Goal: Transaction & Acquisition: Subscribe to service/newsletter

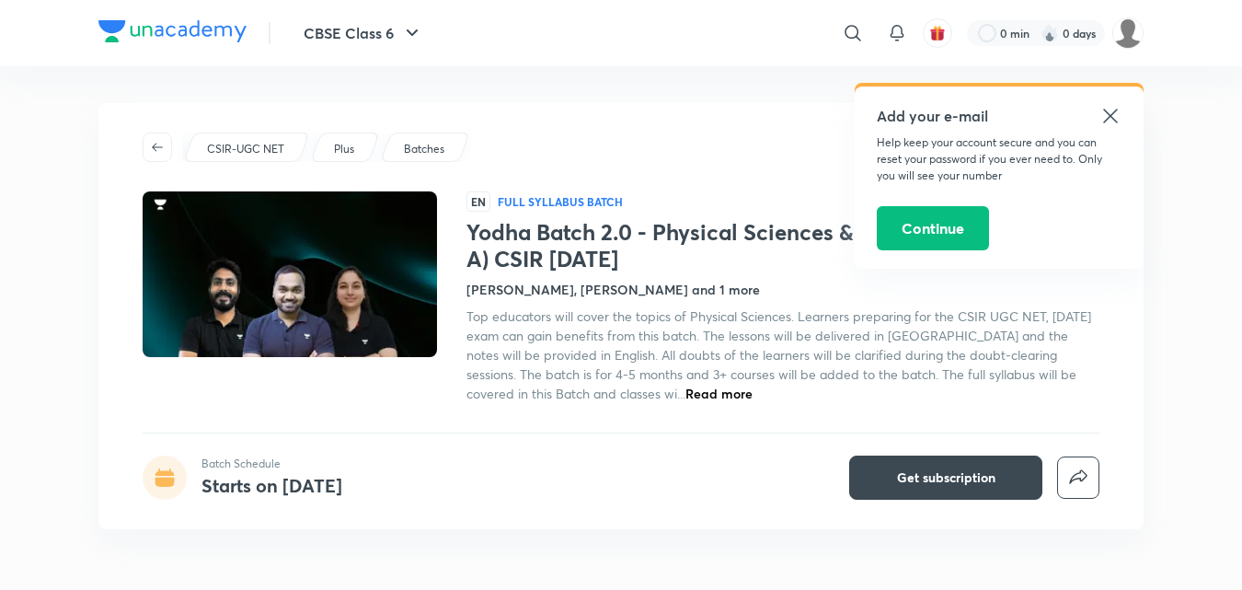
click at [622, 290] on h4 "Amit Ranjan, Shanu Arora and 1 more" at bounding box center [612, 289] width 293 height 19
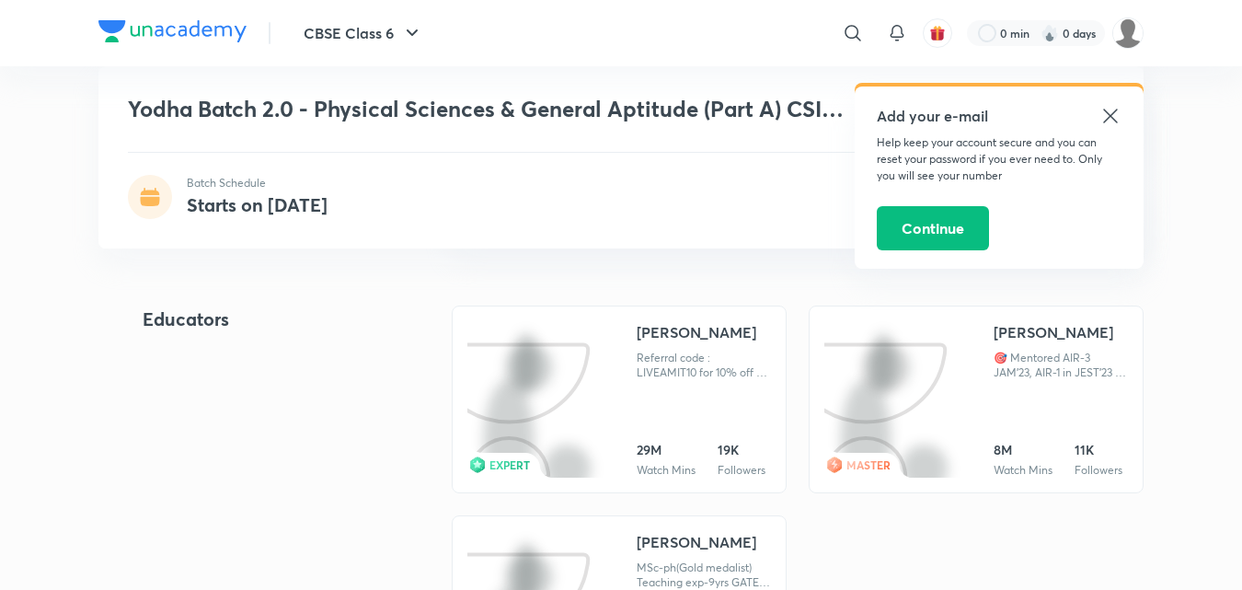
scroll to position [1739, 0]
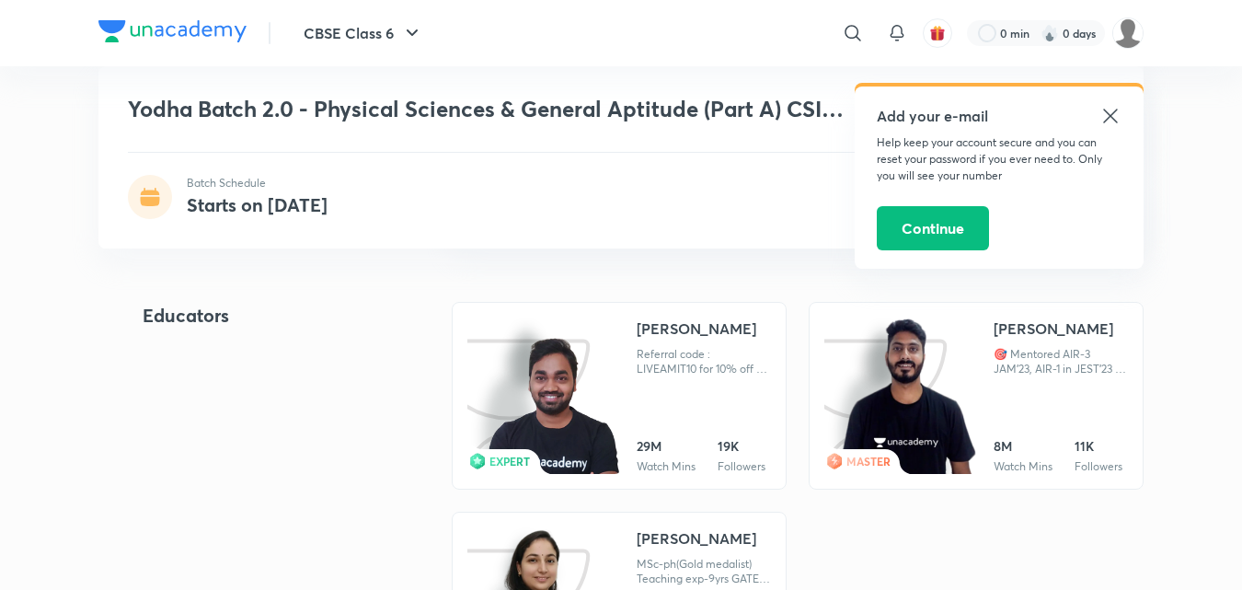
click at [1103, 109] on icon at bounding box center [1110, 116] width 22 height 22
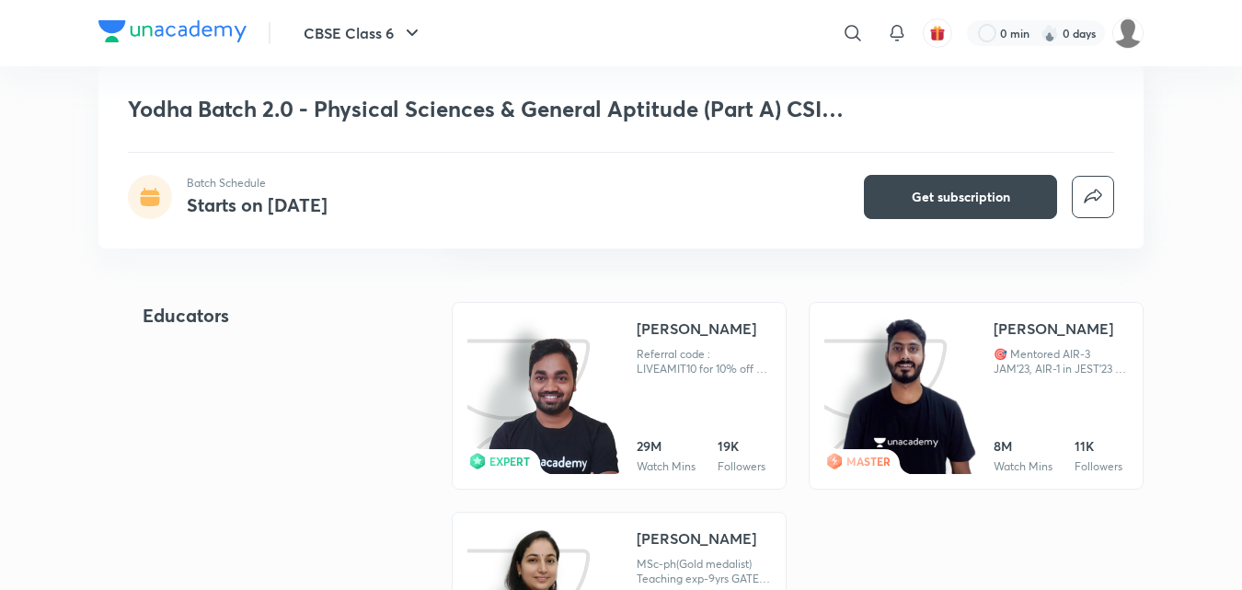
click at [964, 380] on img at bounding box center [908, 396] width 137 height 159
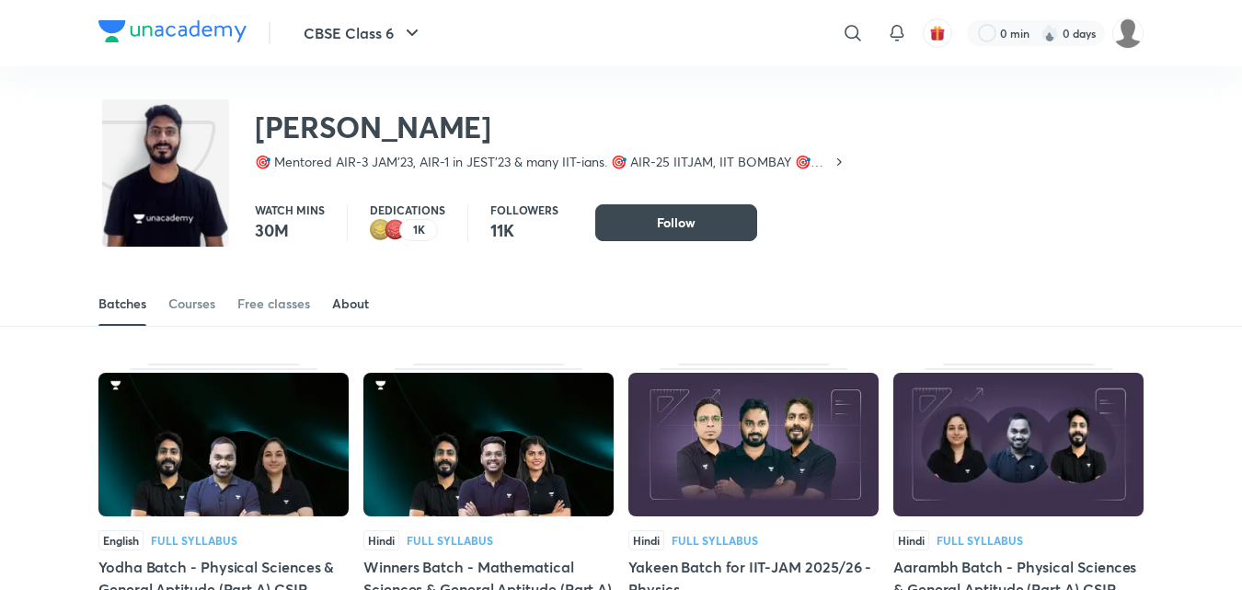
click at [359, 295] on div "About" at bounding box center [350, 303] width 37 height 18
click at [357, 302] on div "About" at bounding box center [350, 303] width 37 height 18
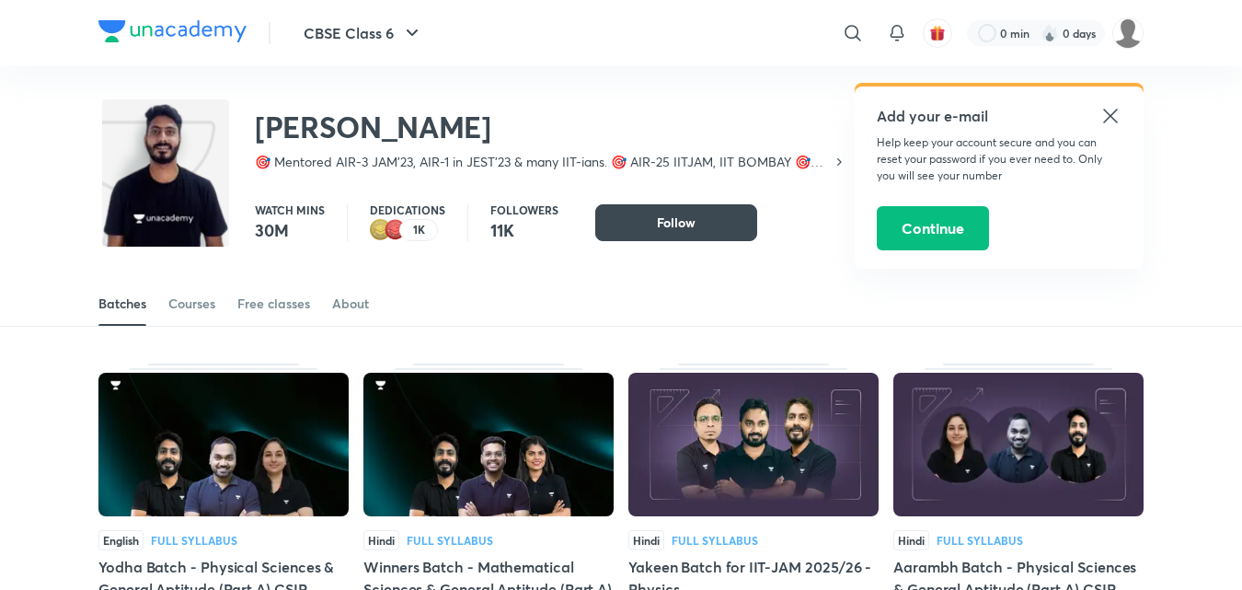
scroll to position [1520, 0]
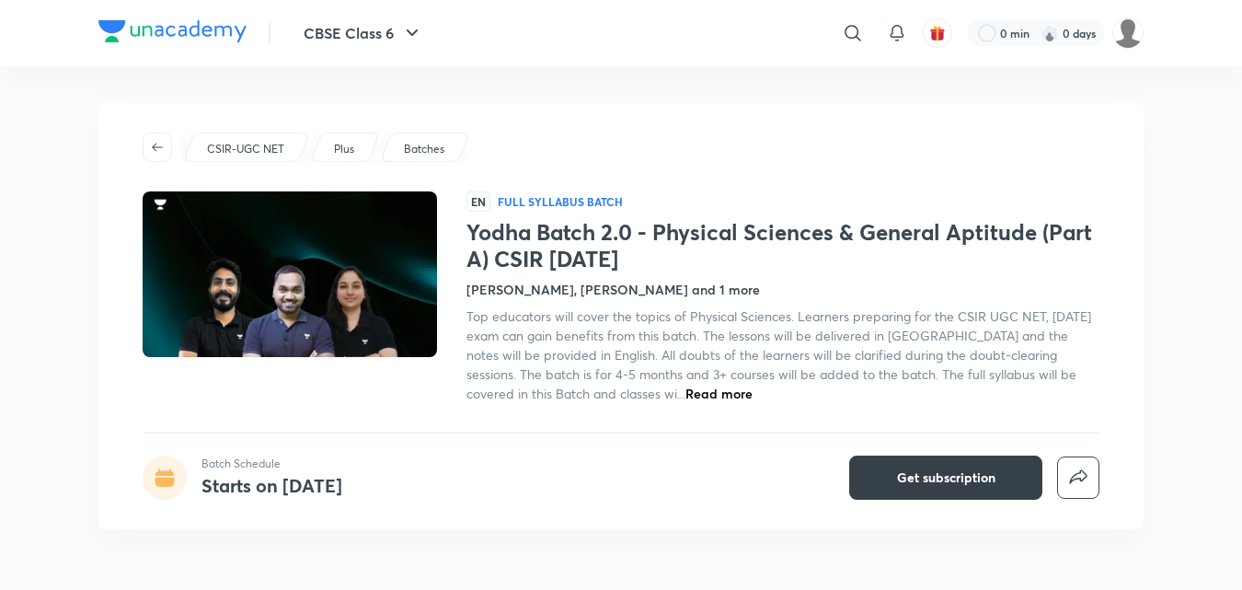
click at [911, 485] on span "Get subscription" at bounding box center [946, 477] width 98 height 18
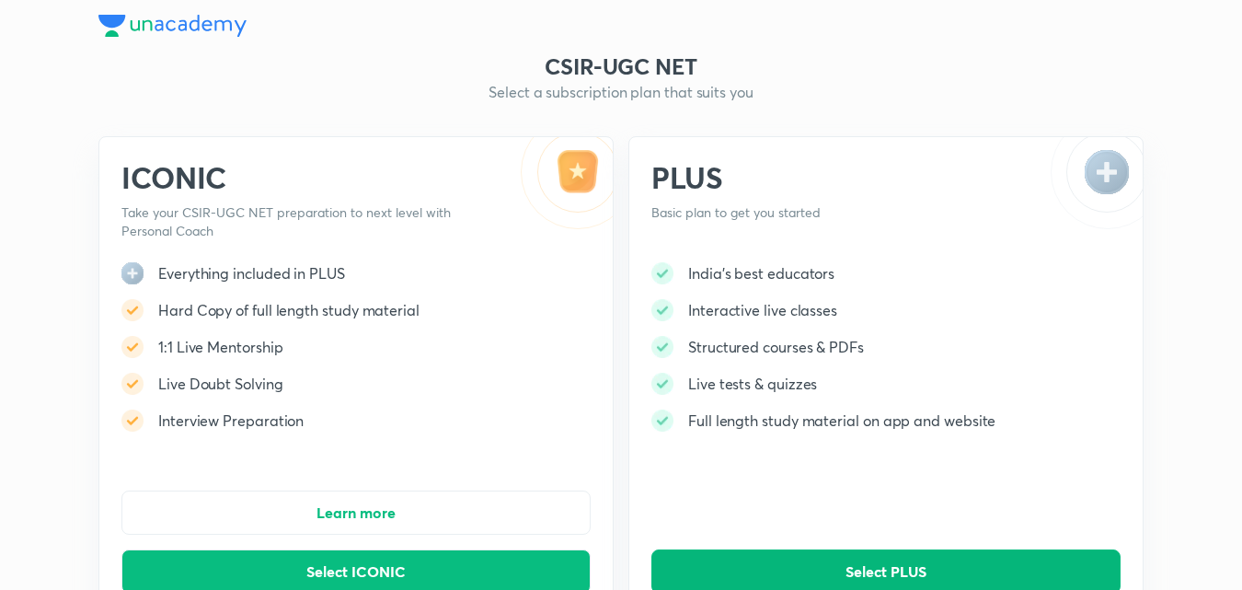
click at [812, 586] on button "Select PLUS" at bounding box center [885, 571] width 469 height 44
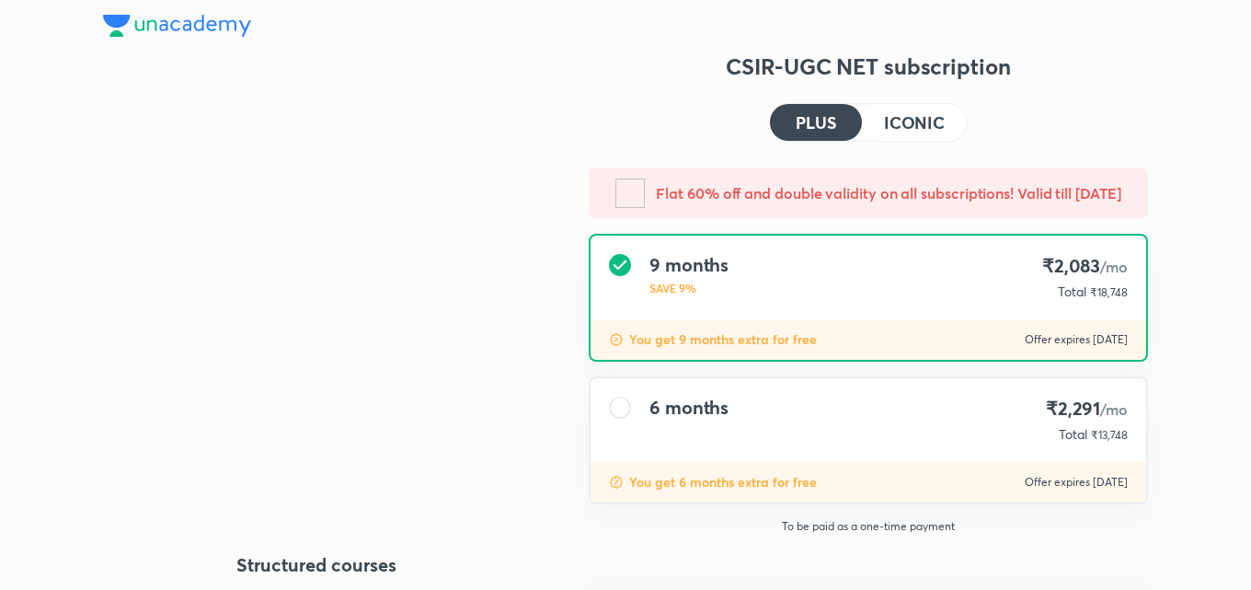
type input "UNLOCK"
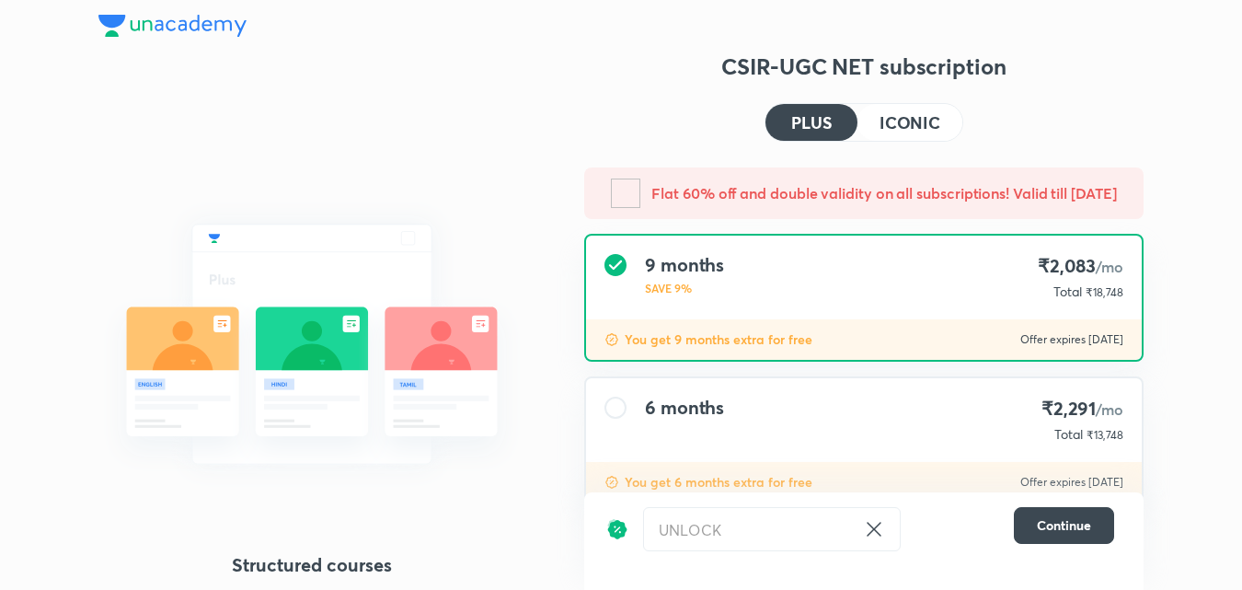
click at [804, 414] on div "6 months ₹2,291 /mo Total ₹13,748" at bounding box center [864, 420] width 556 height 84
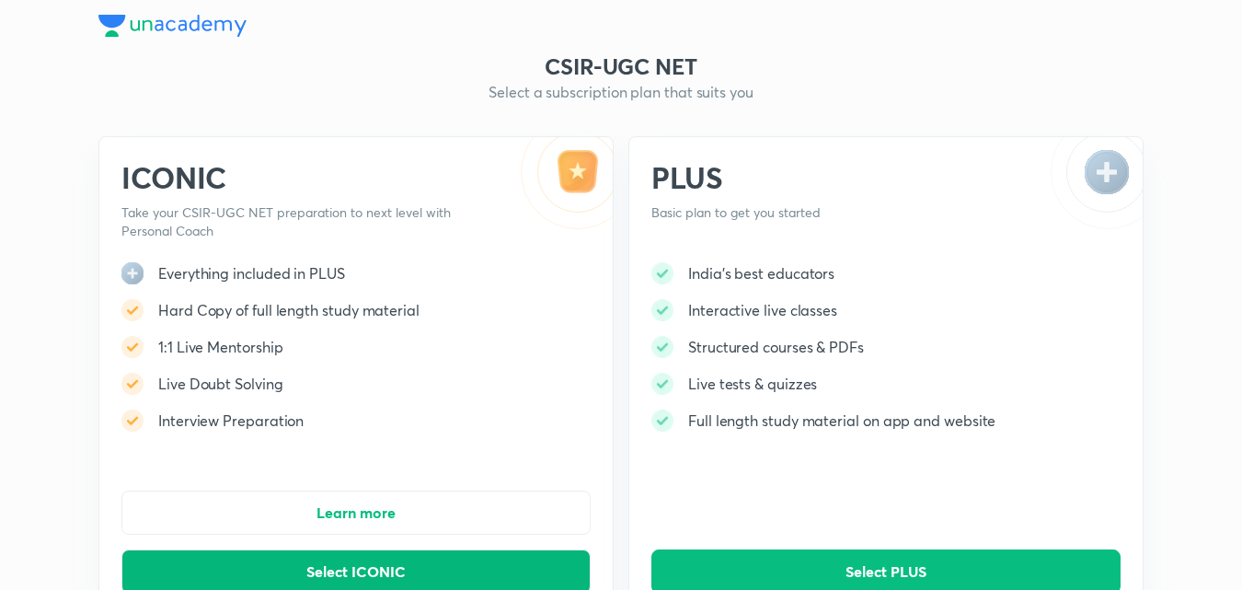
click at [305, 568] on button "Select ICONIC" at bounding box center [355, 571] width 469 height 44
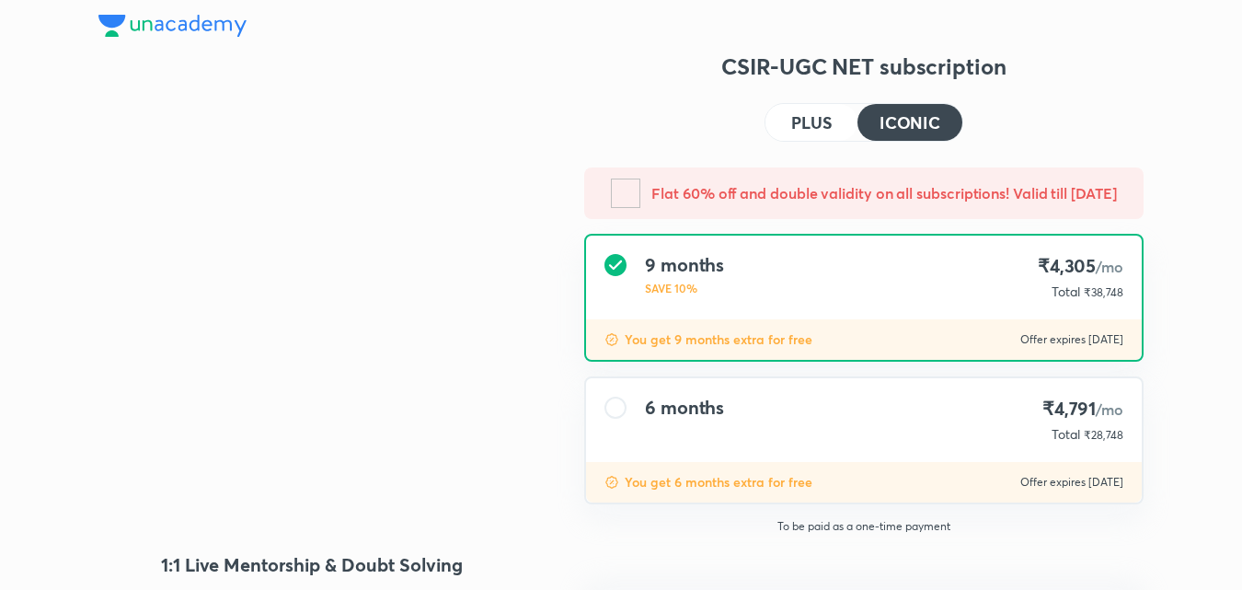
type input "UNLOCK"
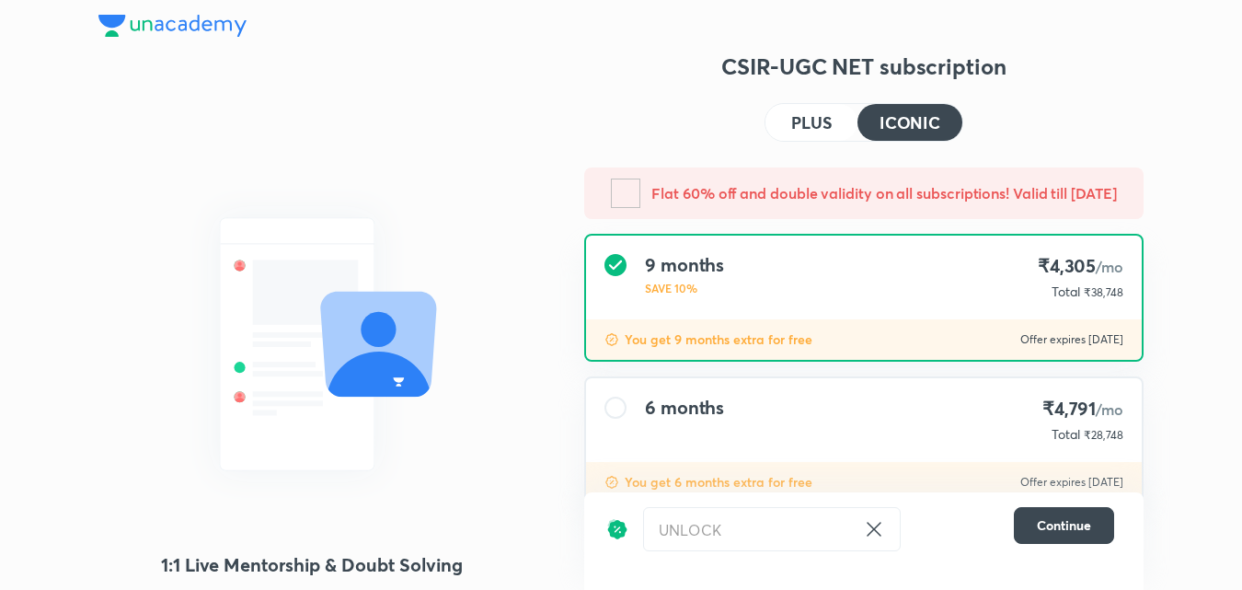
click at [774, 418] on div "6 months ₹4,791 /mo Total ₹28,748" at bounding box center [864, 420] width 556 height 84
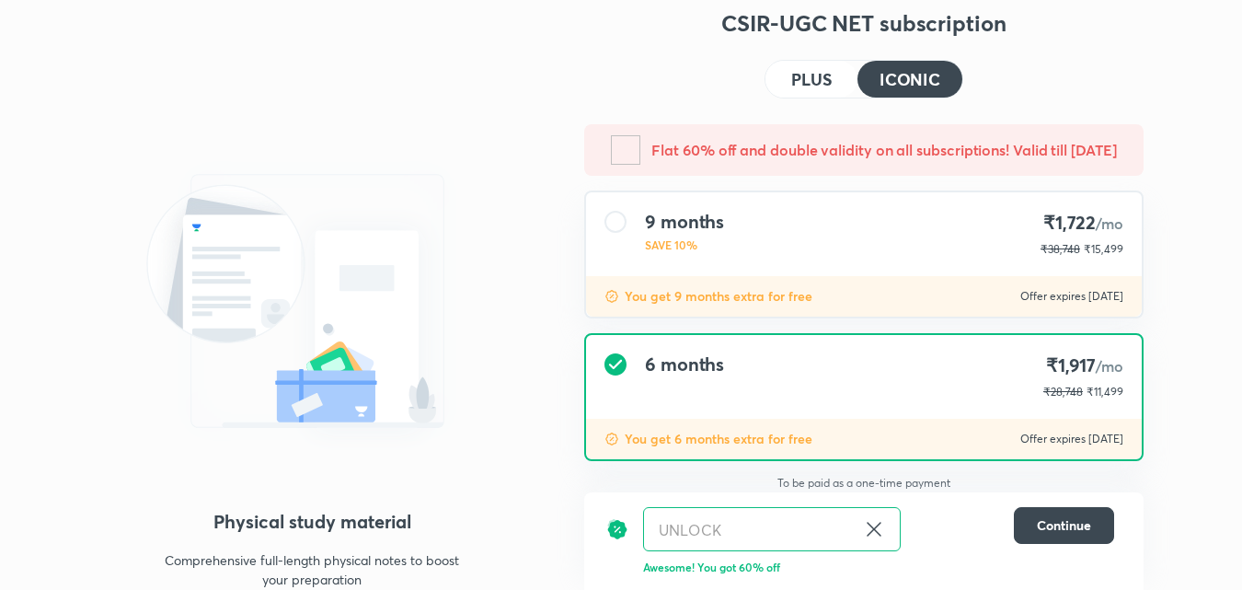
scroll to position [70, 0]
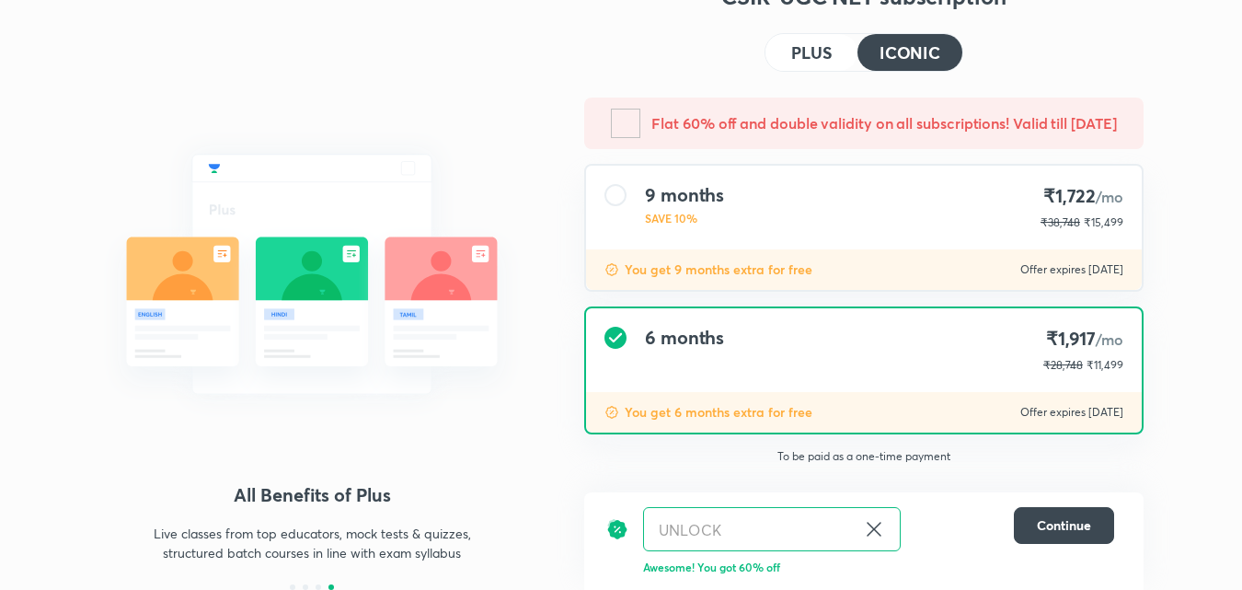
click at [846, 246] on div "9 months SAVE 10% ₹1,722 /mo ₹38,748 ₹15,499" at bounding box center [864, 208] width 556 height 84
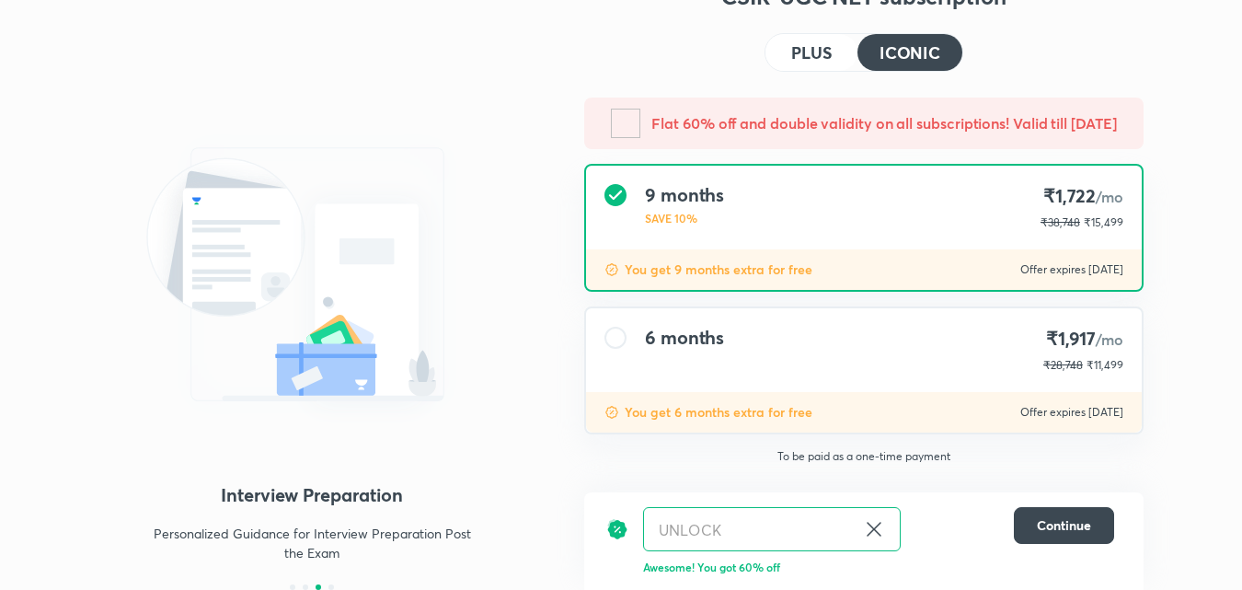
drag, startPoint x: 862, startPoint y: 378, endPoint x: 900, endPoint y: 359, distance: 43.2
click at [894, 360] on div "6 months ₹1,917 /mo ₹28,748 ₹11,499" at bounding box center [864, 350] width 556 height 84
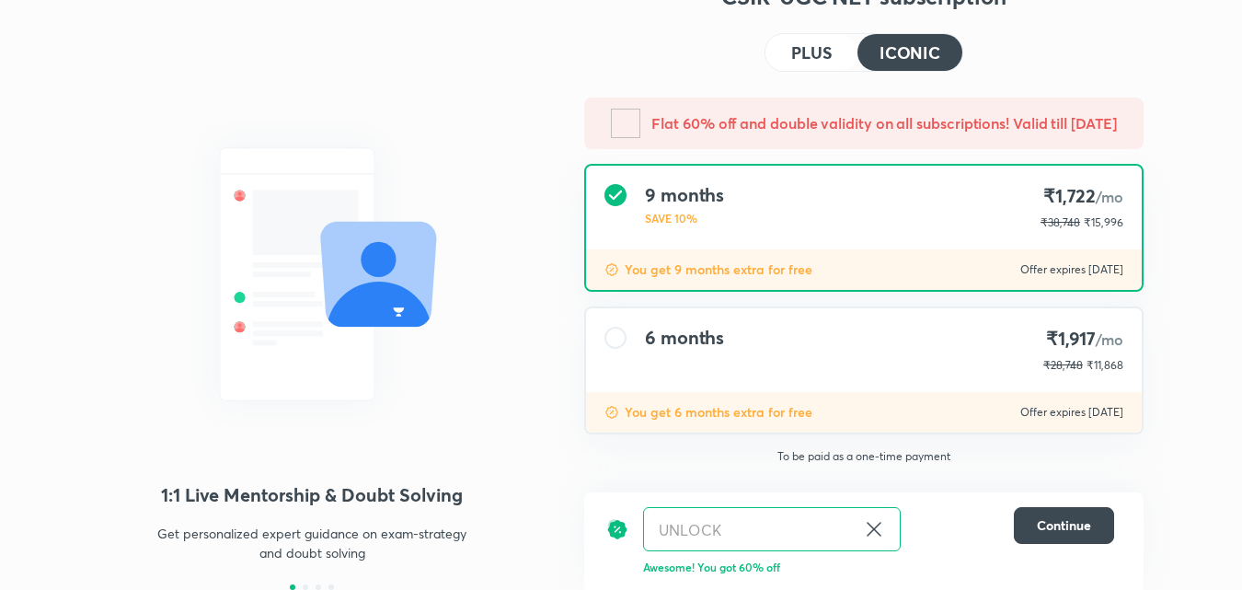
click at [809, 373] on div "6 months ₹1,917 /mo ₹28,748 ₹11,868" at bounding box center [864, 350] width 556 height 84
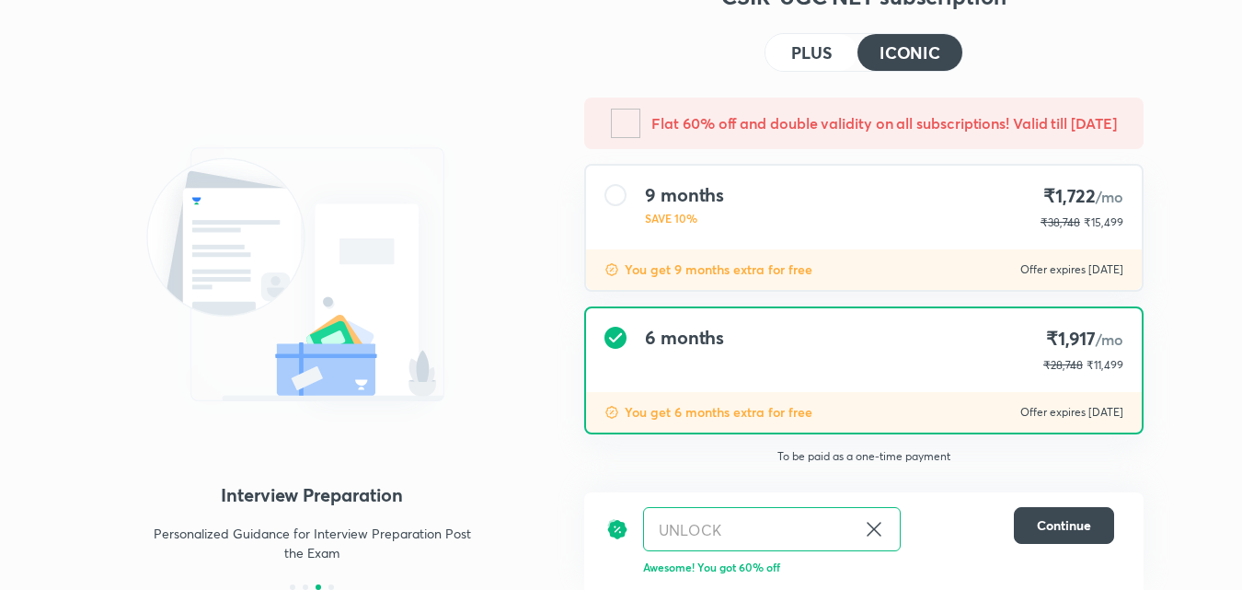
click at [727, 362] on div "6 months ₹1,917 /mo ₹28,748 ₹11,499" at bounding box center [864, 350] width 556 height 84
